Goal: Transaction & Acquisition: Purchase product/service

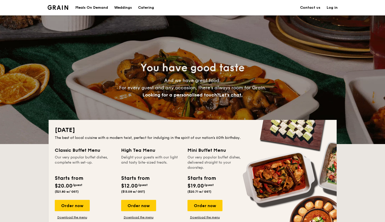
click at [91, 8] on div "Meals On Demand" at bounding box center [91, 7] width 33 height 15
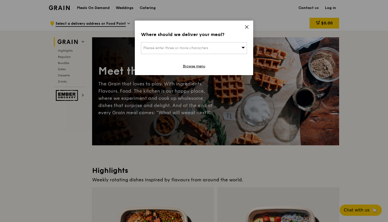
click at [246, 26] on icon at bounding box center [246, 27] width 5 height 5
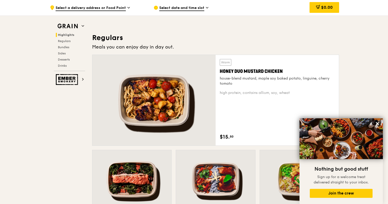
scroll to position [320, 0]
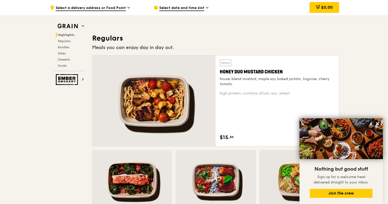
click at [340, 67] on div "Warm Honey Duo Mustard Chicken house-blend mustard, maple soy baked potato, lin…" at bounding box center [215, 102] width 251 height 95
click at [379, 123] on icon at bounding box center [377, 124] width 5 height 5
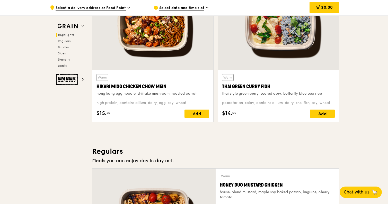
scroll to position [185, 0]
